Goal: Task Accomplishment & Management: Use online tool/utility

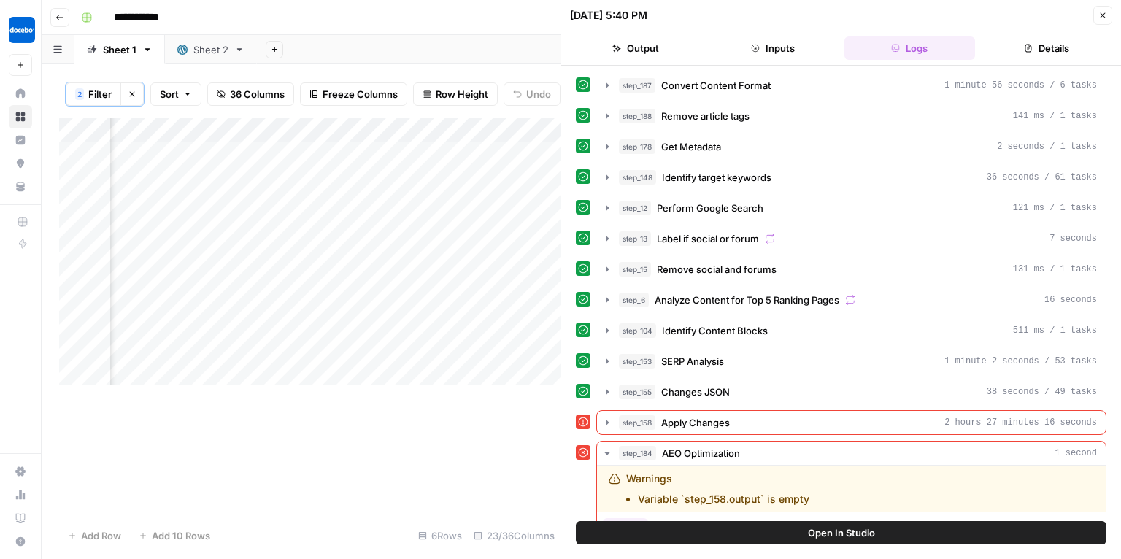
scroll to position [116, 0]
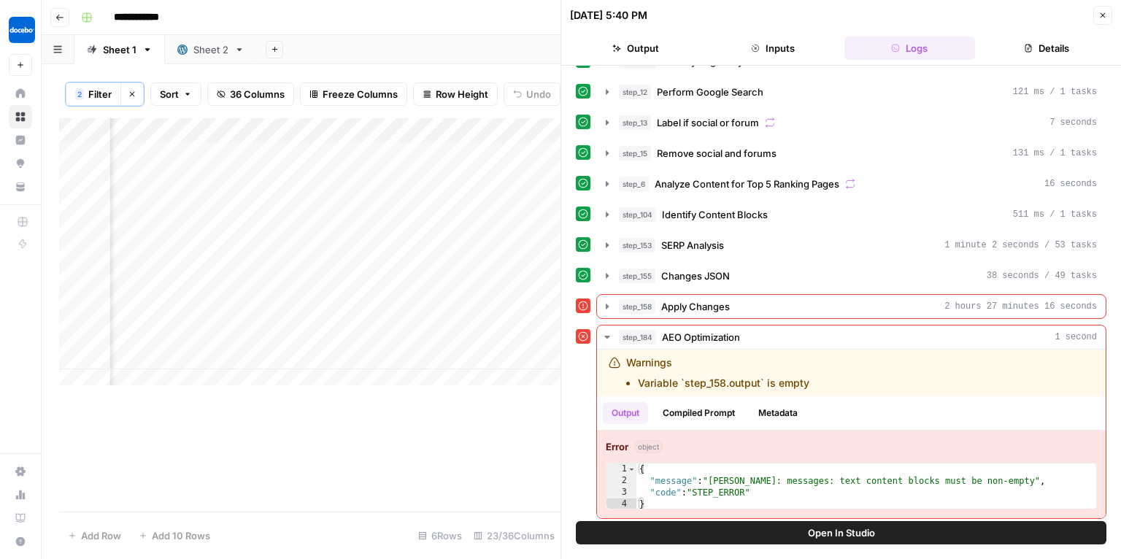
click at [1105, 12] on icon "button" at bounding box center [1103, 15] width 9 height 9
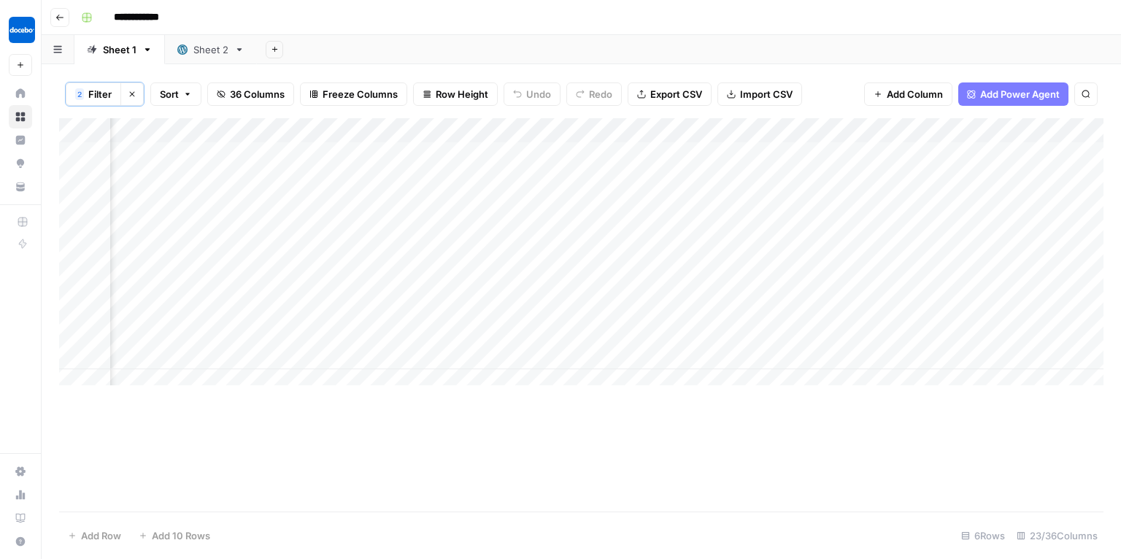
click at [58, 22] on button "Go back" at bounding box center [59, 17] width 19 height 19
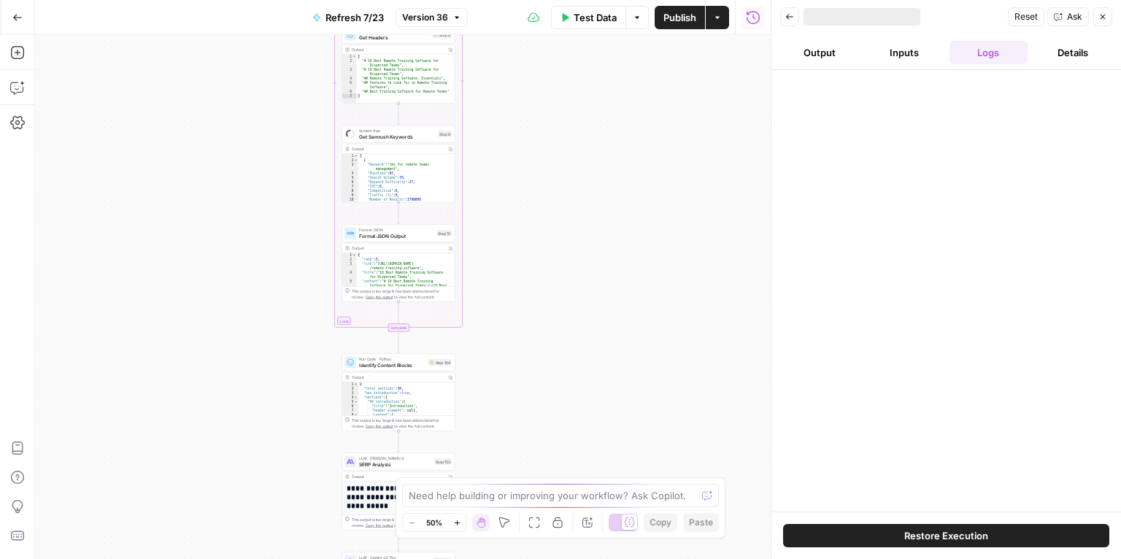
click at [18, 22] on icon "button" at bounding box center [17, 17] width 10 height 10
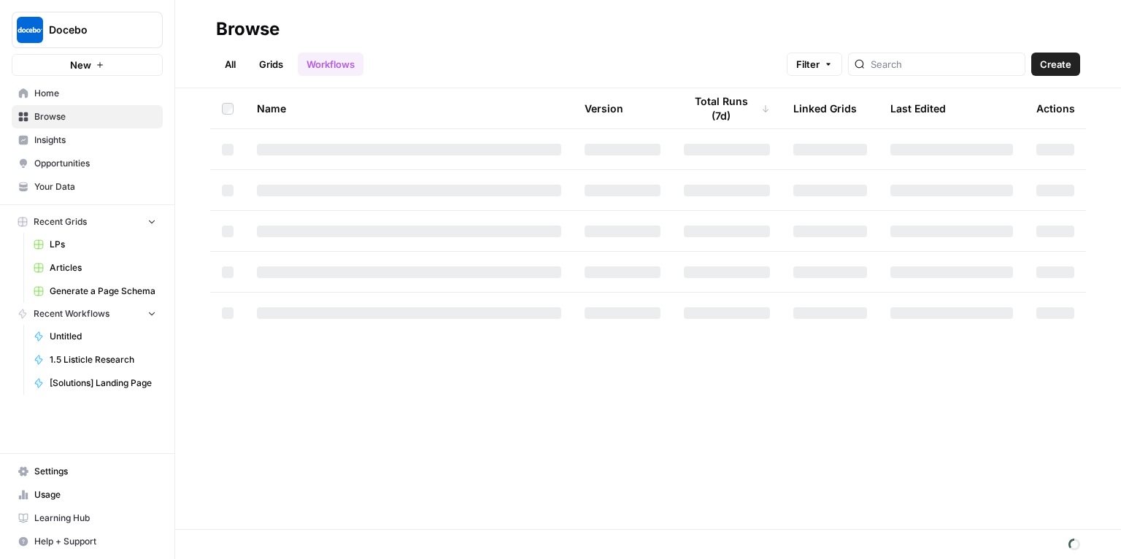
click at [60, 191] on span "Your Data" at bounding box center [95, 186] width 122 height 13
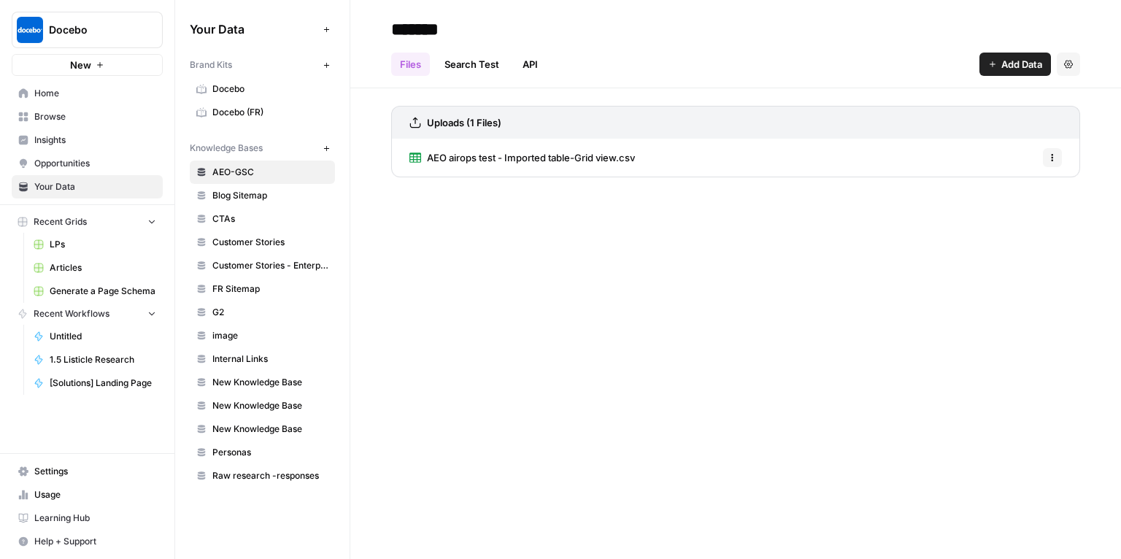
click at [240, 80] on link "Docebo" at bounding box center [262, 88] width 145 height 23
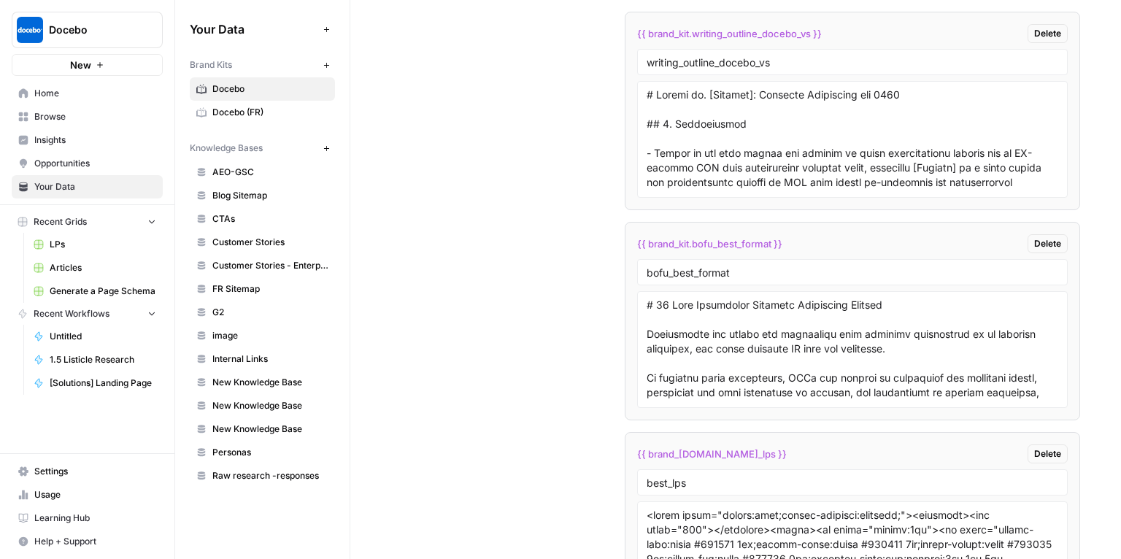
scroll to position [4541, 0]
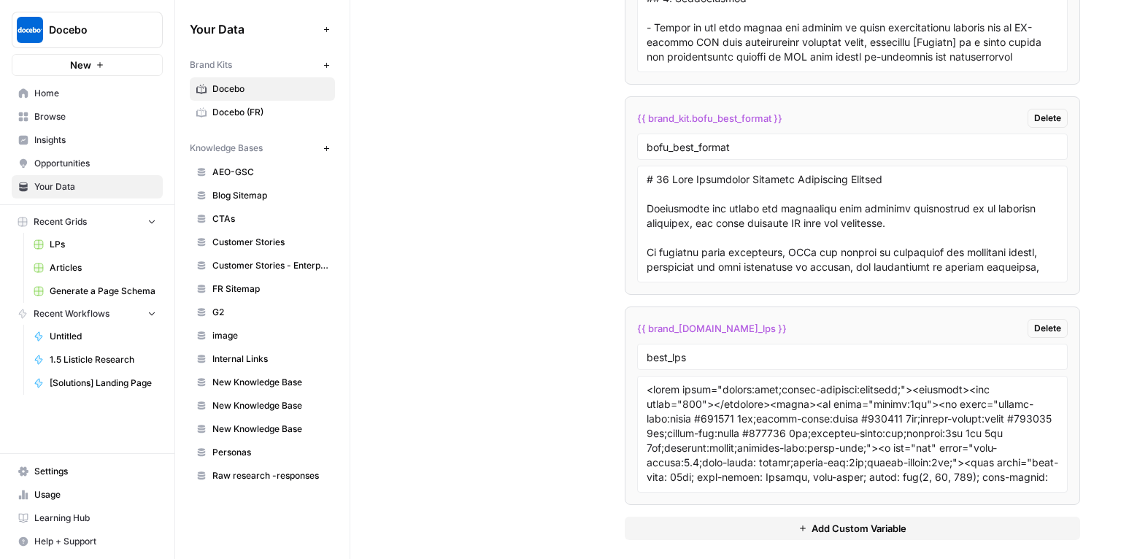
click at [859, 521] on span "Add Custom Variable" at bounding box center [859, 528] width 95 height 15
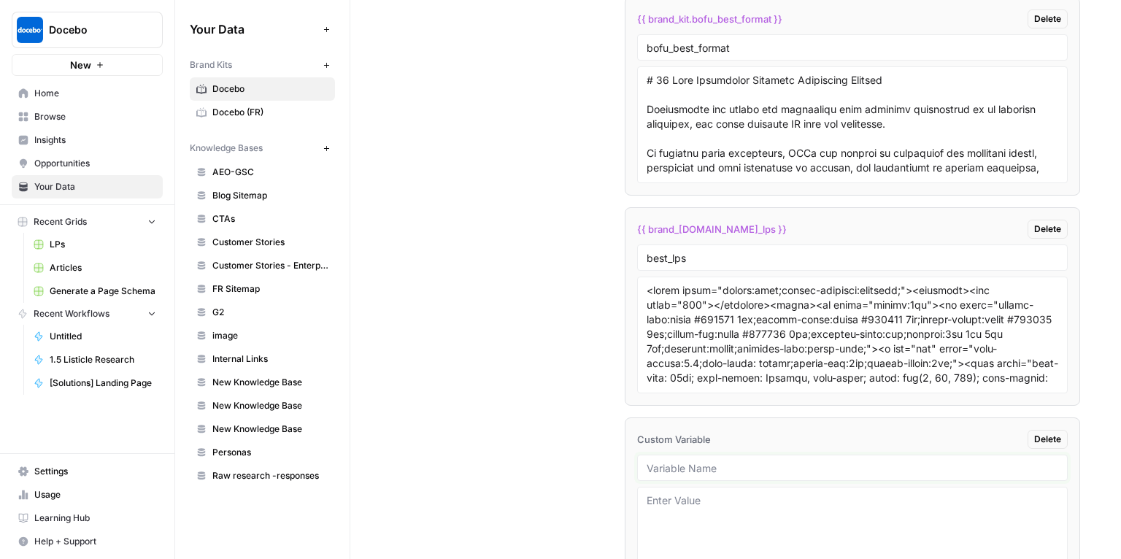
click at [727, 461] on input "text" at bounding box center [853, 467] width 412 height 13
type input "sana_sample"
click at [667, 497] on textarea at bounding box center [853, 546] width 412 height 104
paste textarea "# Lore IPS dolorsitamet co 7485: adi Elit se doeiu te inc utl Etdo Magnaal Enim…"
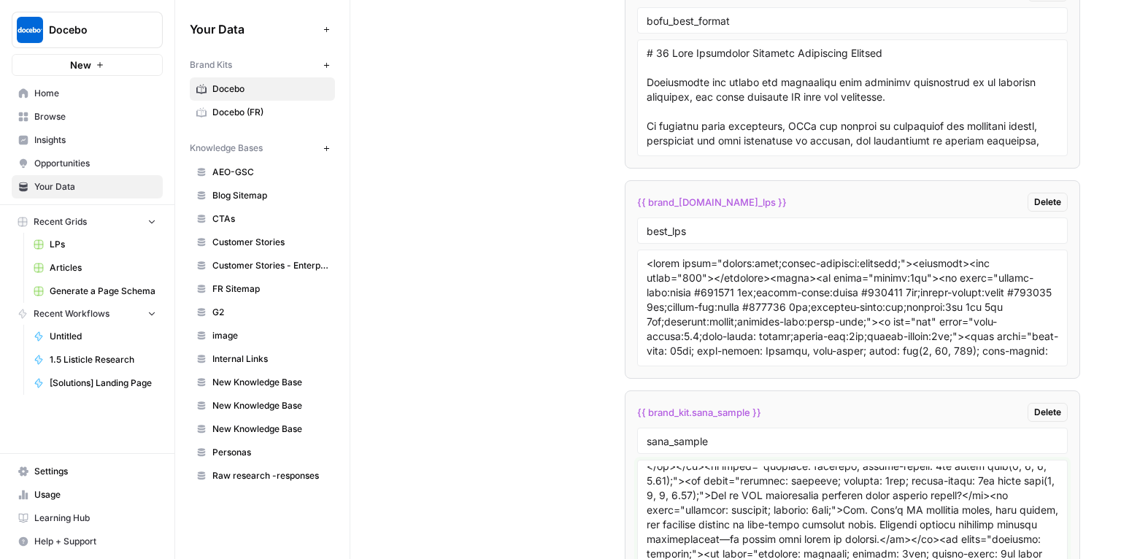
scroll to position [0, 0]
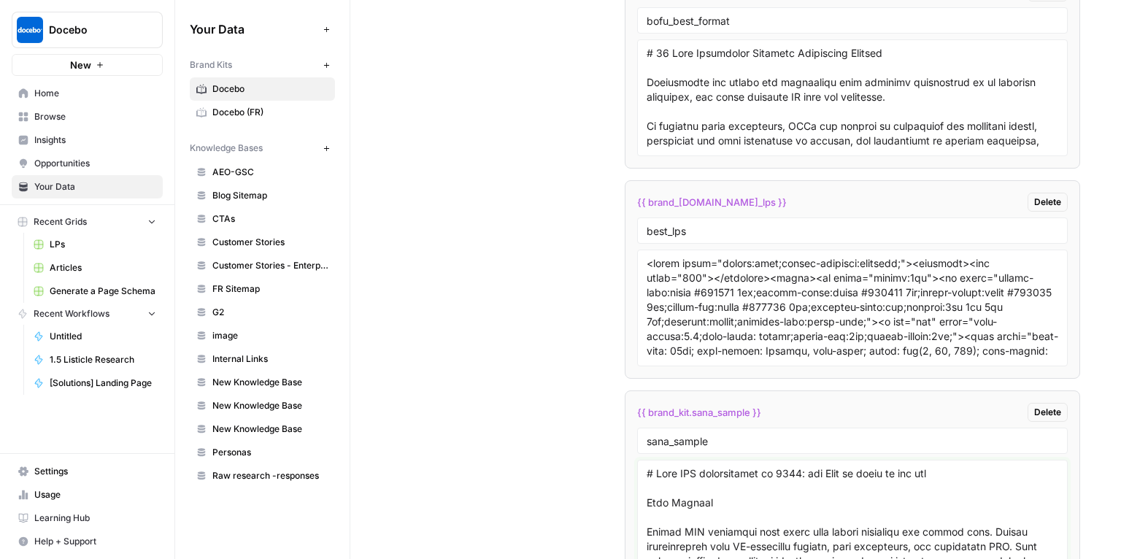
type textarea "# Lore IPS dolorsitamet co 7485: adi Elit se doeiu te inc utl Etdo Magnaal Enim…"
click at [62, 88] on span "Home" at bounding box center [95, 93] width 122 height 13
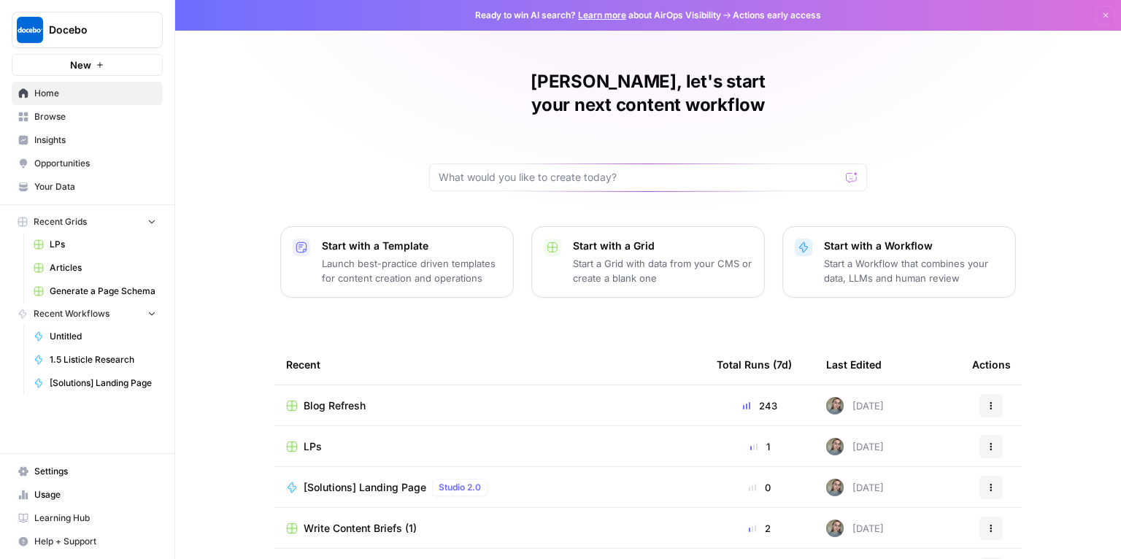
click at [380, 426] on td "LPs" at bounding box center [489, 446] width 431 height 40
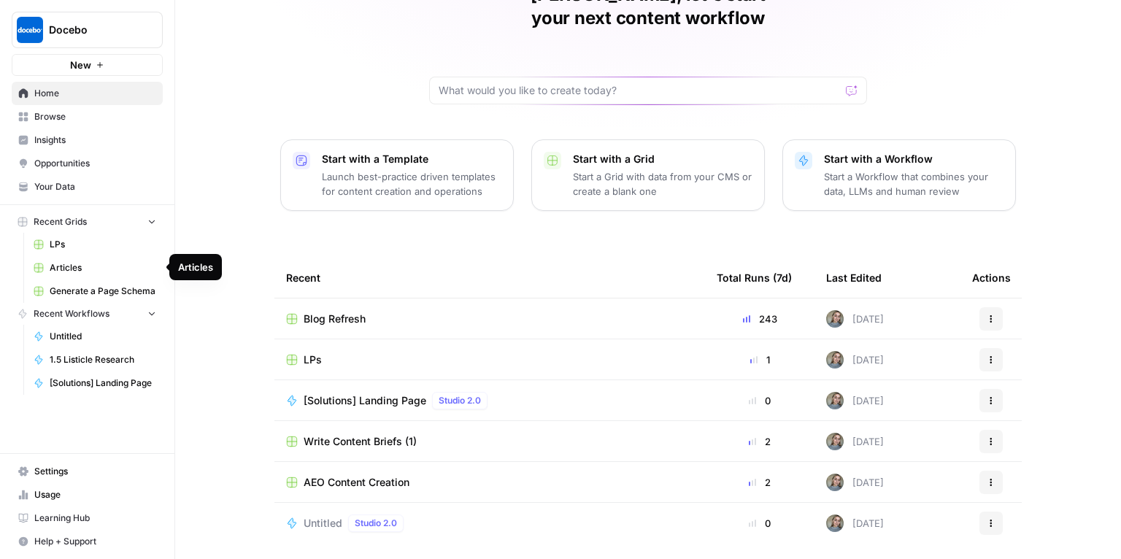
click at [66, 269] on span "Articles" at bounding box center [103, 267] width 107 height 13
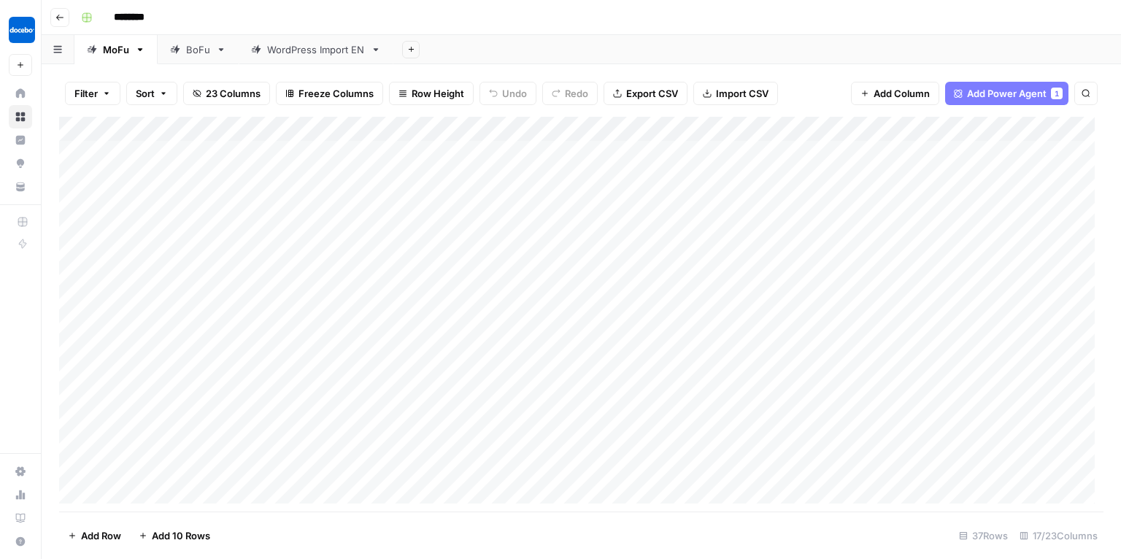
click at [181, 54] on div "BoFu" at bounding box center [190, 49] width 40 height 15
click at [826, 415] on div "Add Column" at bounding box center [581, 315] width 1045 height 396
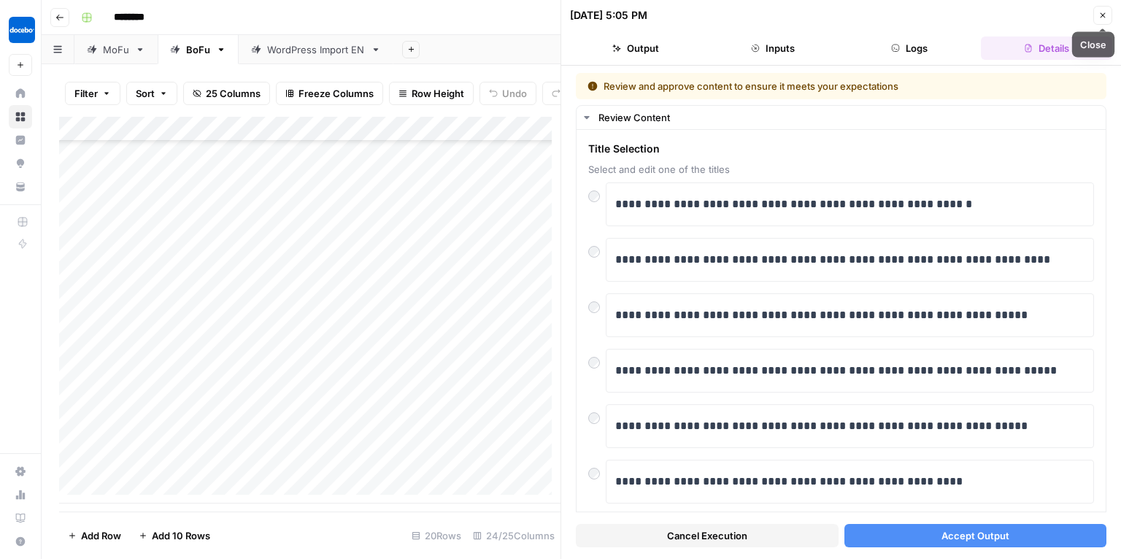
click at [1110, 12] on button "Close" at bounding box center [1103, 15] width 19 height 19
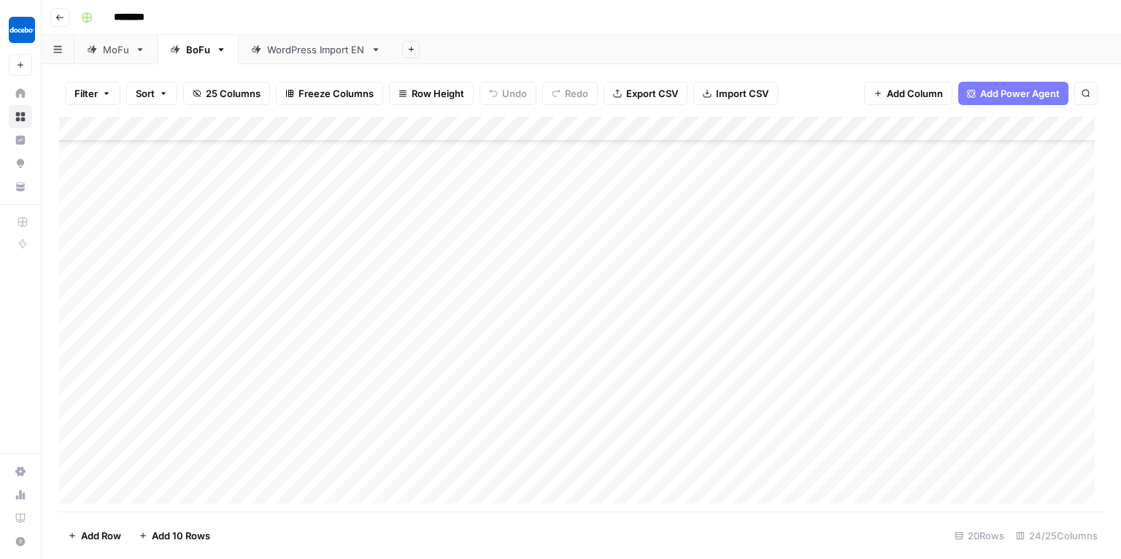
click at [253, 460] on div "Add Column" at bounding box center [581, 315] width 1045 height 396
click at [233, 466] on div "Add Column" at bounding box center [581, 315] width 1045 height 396
click at [510, 455] on div "Add Column" at bounding box center [581, 315] width 1045 height 396
click at [462, 419] on div "Add Column" at bounding box center [581, 315] width 1045 height 396
click at [429, 417] on div "Add Column" at bounding box center [581, 315] width 1045 height 396
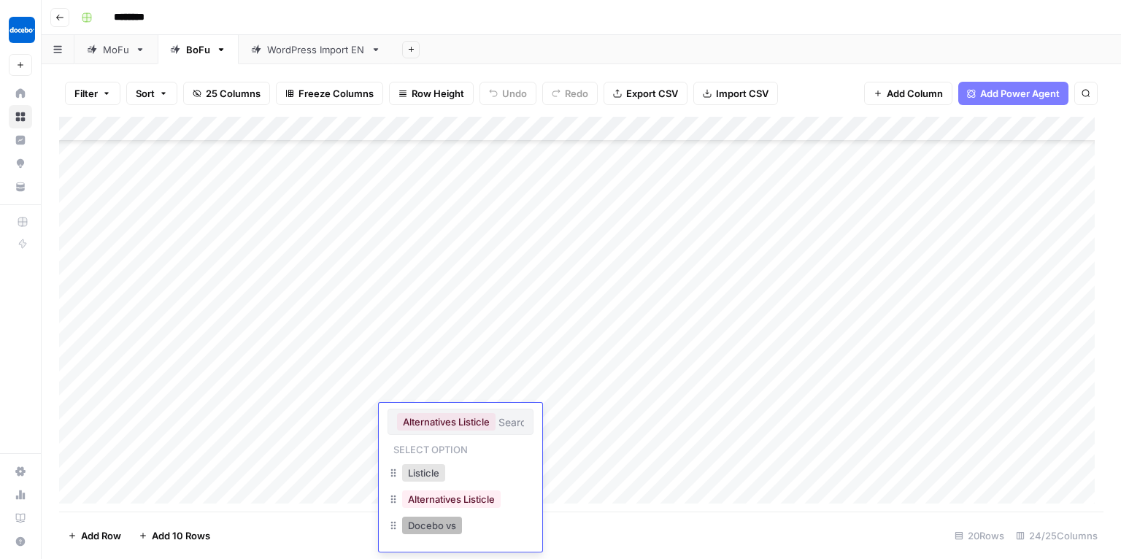
click at [431, 530] on button "Docebo vs" at bounding box center [432, 526] width 60 height 18
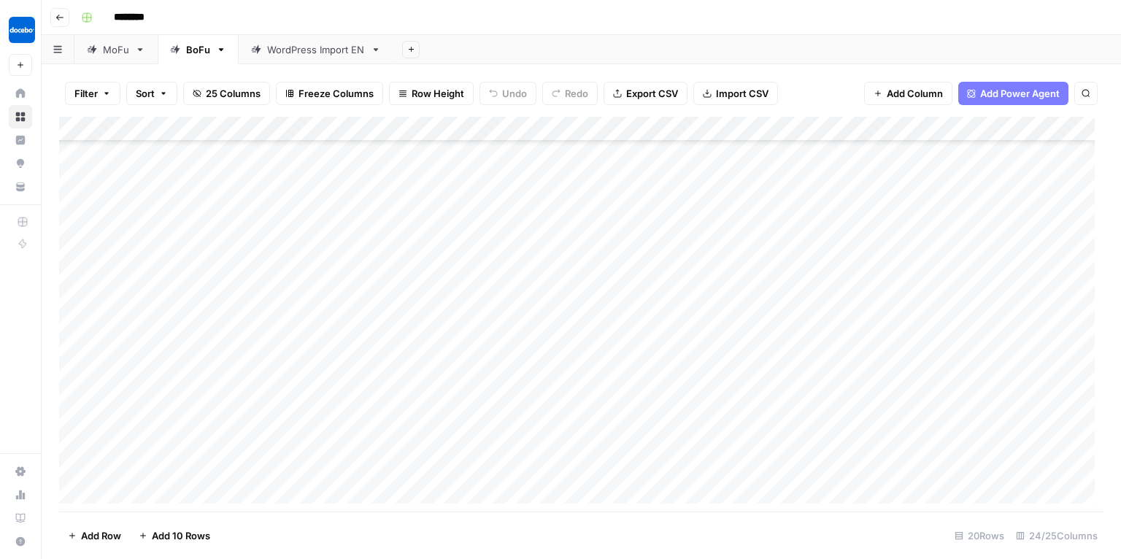
click at [234, 418] on div "Add Column" at bounding box center [581, 315] width 1045 height 396
click at [245, 415] on div "Add Column" at bounding box center [581, 315] width 1045 height 396
click at [245, 415] on textarea "**********" at bounding box center [227, 417] width 234 height 20
type textarea "**********"
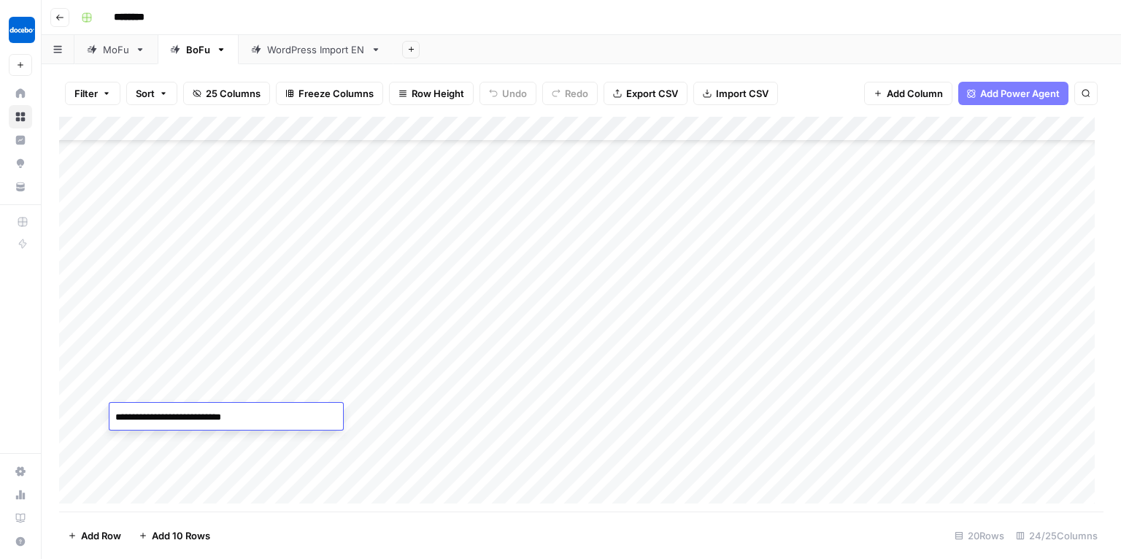
click at [521, 476] on div "Add Column" at bounding box center [581, 315] width 1045 height 396
click at [725, 420] on div "Add Column" at bounding box center [581, 315] width 1045 height 396
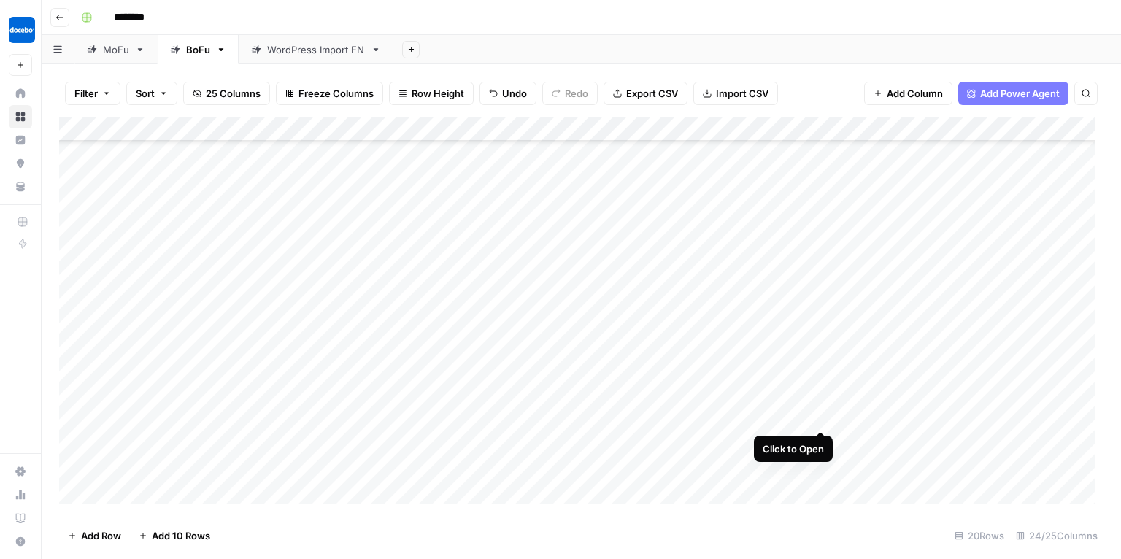
click at [824, 417] on div "Add Column" at bounding box center [581, 315] width 1045 height 396
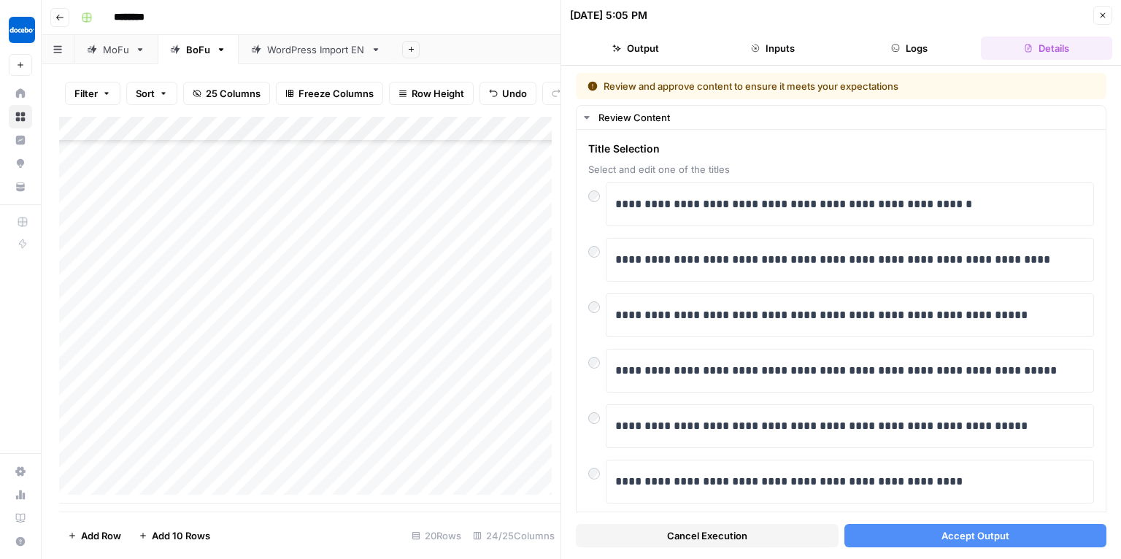
click at [963, 539] on span "Accept Output" at bounding box center [976, 536] width 68 height 15
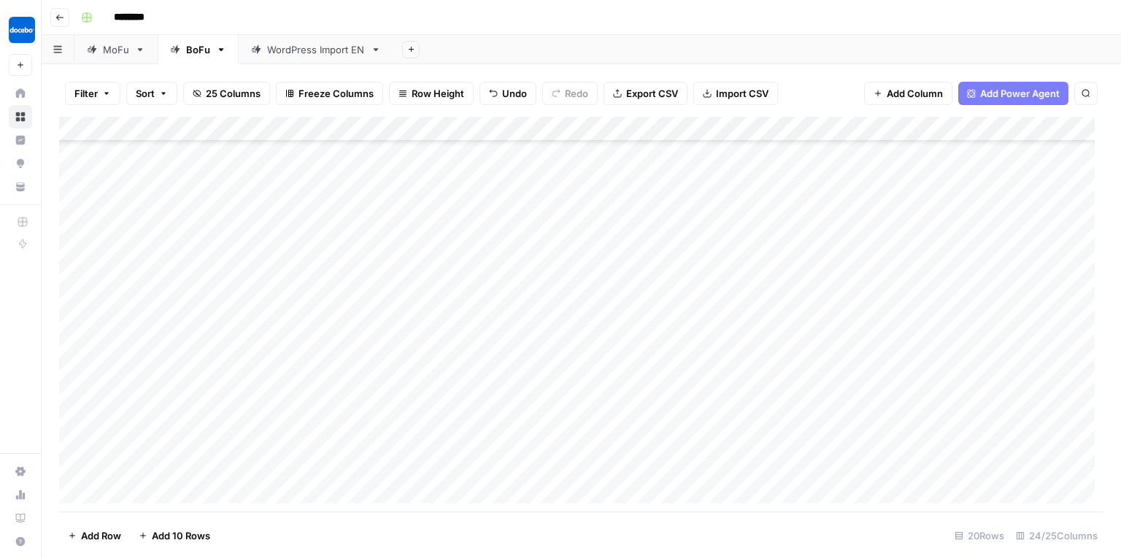
click at [823, 414] on div "Add Column" at bounding box center [581, 315] width 1045 height 396
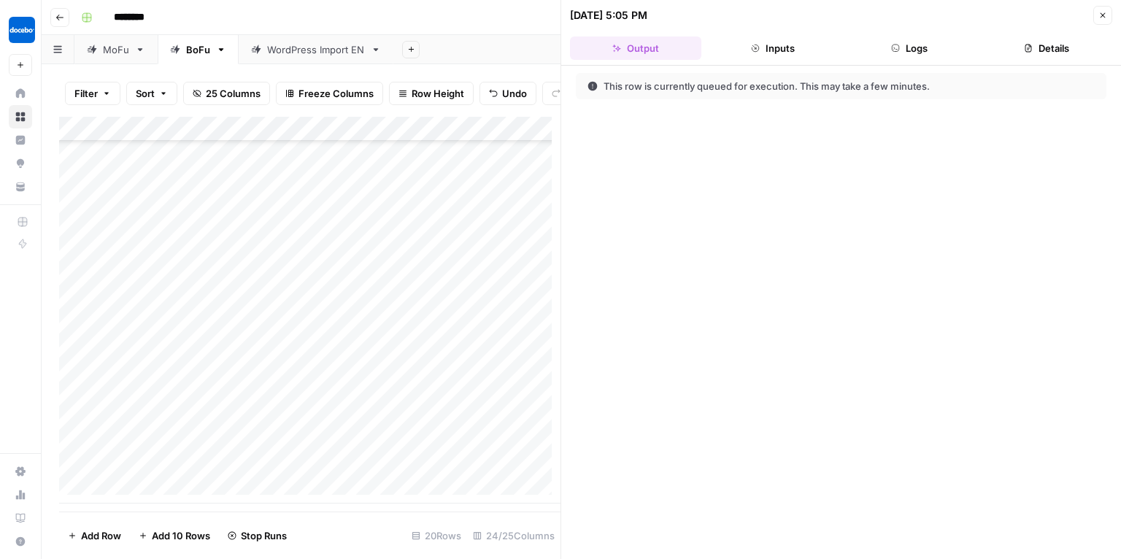
click at [1099, 18] on icon "button" at bounding box center [1103, 15] width 9 height 9
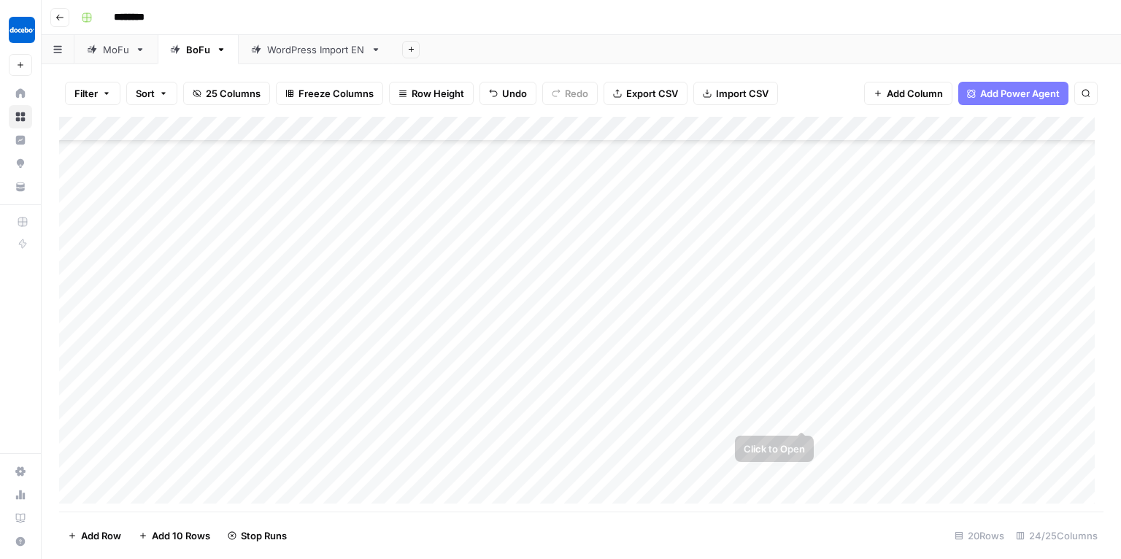
click at [822, 416] on div "Add Column" at bounding box center [581, 315] width 1045 height 396
click at [823, 414] on div "Add Column" at bounding box center [581, 315] width 1045 height 396
click at [821, 415] on div "Add Column" at bounding box center [581, 315] width 1045 height 396
click at [217, 421] on div "Add Column" at bounding box center [581, 315] width 1045 height 396
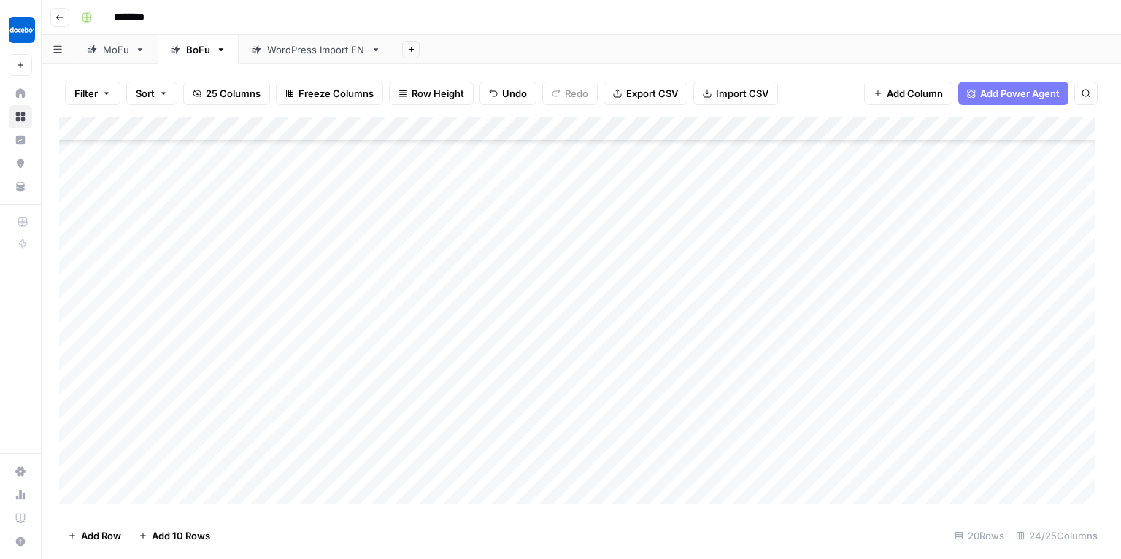
click at [217, 421] on div "Add Column" at bounding box center [581, 315] width 1045 height 396
click at [217, 421] on textarea "**********" at bounding box center [227, 417] width 234 height 20
click at [213, 464] on div "Add Column" at bounding box center [581, 315] width 1045 height 396
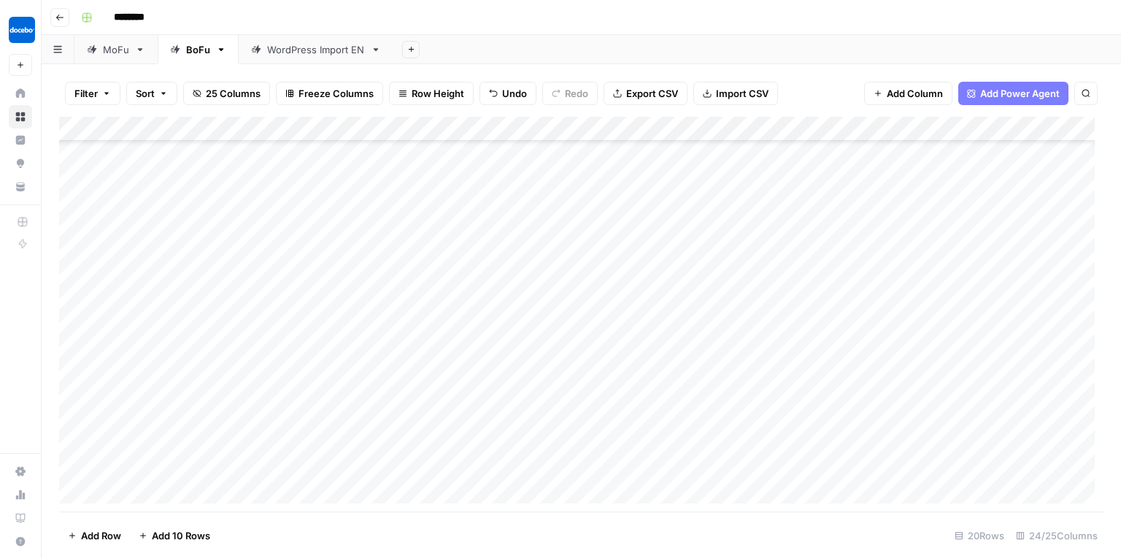
click at [528, 418] on div "Add Column" at bounding box center [581, 315] width 1045 height 396
click at [76, 417] on div "Add Column" at bounding box center [581, 315] width 1045 height 396
click at [115, 533] on span "Delete 1 Row" at bounding box center [97, 536] width 58 height 15
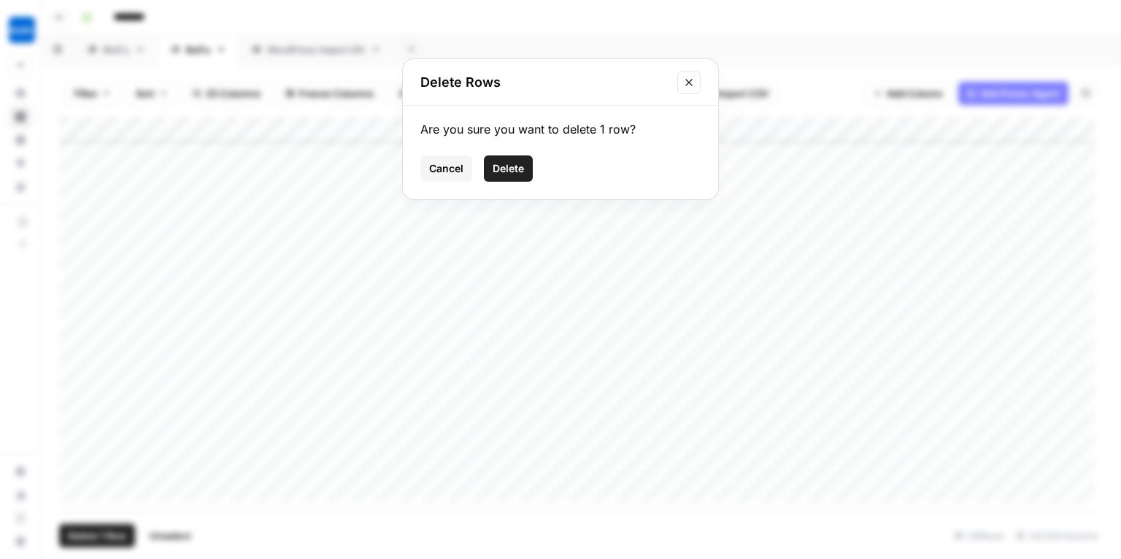
click at [510, 174] on span "Delete" at bounding box center [508, 168] width 31 height 15
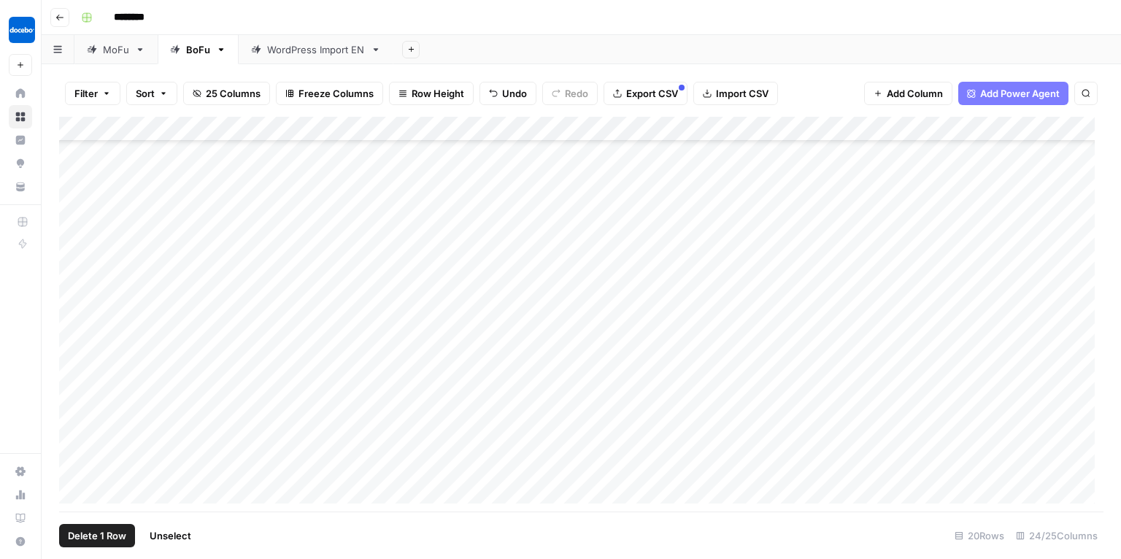
click at [355, 464] on div "Add Column" at bounding box center [581, 315] width 1045 height 396
drag, startPoint x: 526, startPoint y: 409, endPoint x: 484, endPoint y: 440, distance: 52.1
click at [526, 409] on div "Add Column" at bounding box center [581, 315] width 1045 height 396
click at [444, 472] on div "Add Column" at bounding box center [581, 315] width 1045 height 396
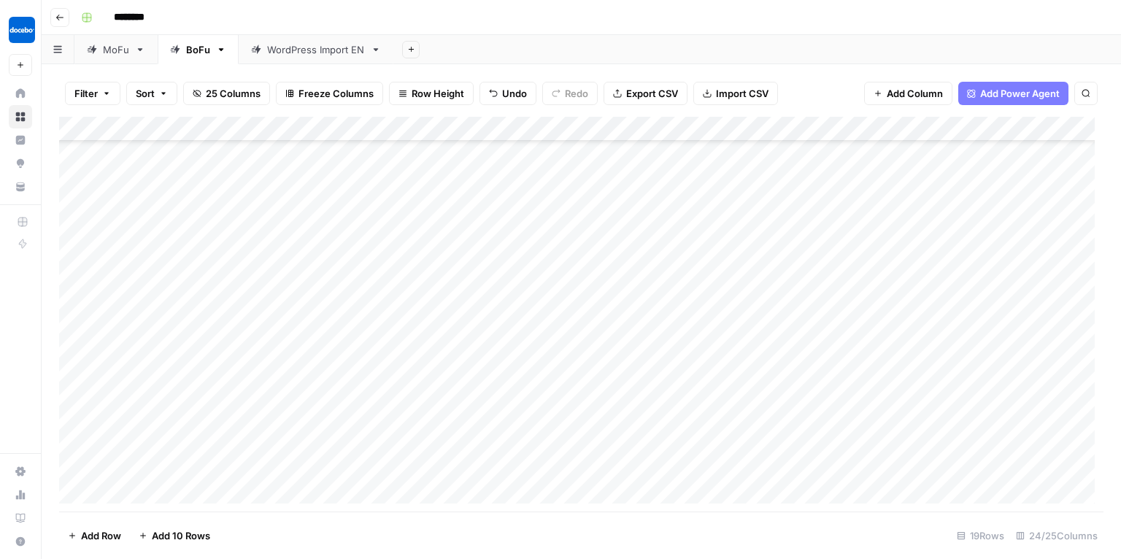
click at [444, 472] on div "Add Column" at bounding box center [581, 315] width 1045 height 396
click at [445, 538] on div "Docebo vs" at bounding box center [461, 528] width 146 height 26
click at [451, 529] on button "Docebo vs" at bounding box center [432, 527] width 60 height 18
click at [599, 461] on div "Add Column" at bounding box center [581, 315] width 1045 height 396
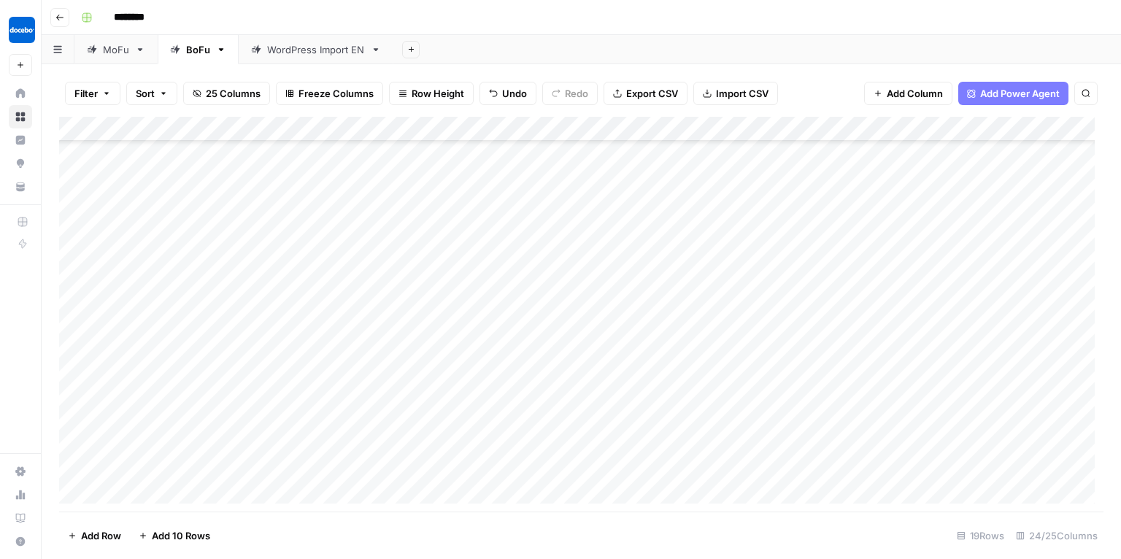
click at [618, 465] on div "Add Column" at bounding box center [581, 315] width 1045 height 396
click at [627, 515] on button "English" at bounding box center [629, 524] width 45 height 18
click at [777, 462] on div "Add Column" at bounding box center [581, 315] width 1045 height 396
click at [745, 465] on div "Add Column" at bounding box center [581, 315] width 1045 height 396
click at [636, 495] on div "Add Column" at bounding box center [581, 315] width 1045 height 396
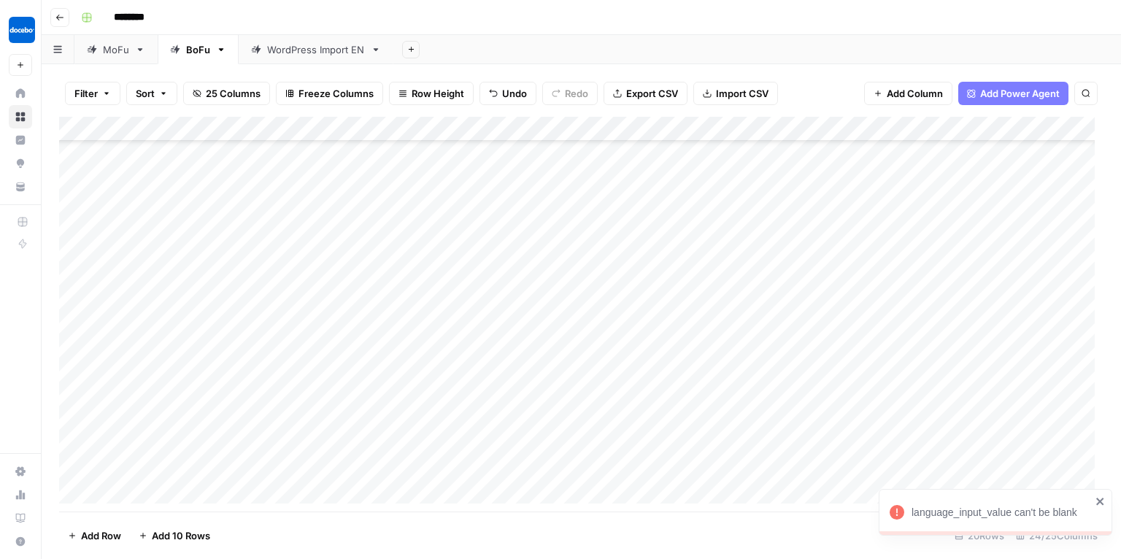
scroll to position [158, 0]
click at [776, 439] on div "Add Column" at bounding box center [581, 315] width 1045 height 396
click at [755, 442] on div "Add Column" at bounding box center [581, 315] width 1045 height 396
